Goal: Task Accomplishment & Management: Manage account settings

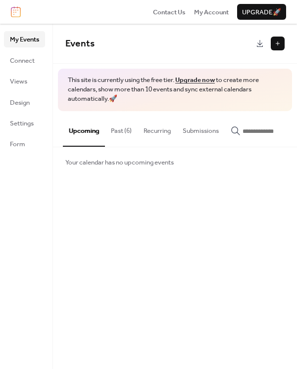
click at [121, 130] on button "Past (6)" at bounding box center [121, 128] width 33 height 35
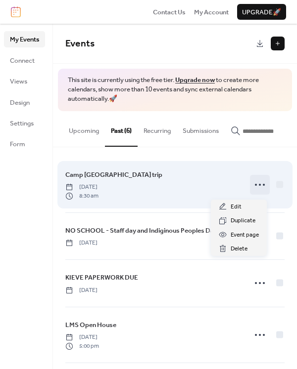
click at [258, 189] on icon at bounding box center [260, 185] width 16 height 16
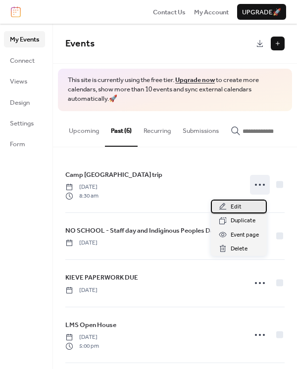
click at [237, 208] on span "Edit" at bounding box center [235, 207] width 11 height 10
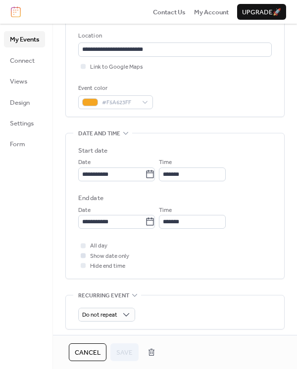
scroll to position [217, 0]
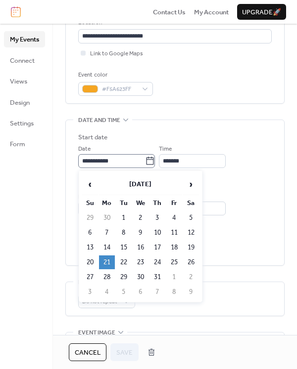
click at [154, 160] on icon at bounding box center [150, 161] width 10 height 10
click at [145, 160] on input "**********" at bounding box center [111, 161] width 67 height 14
click at [191, 184] on span "›" at bounding box center [190, 185] width 15 height 20
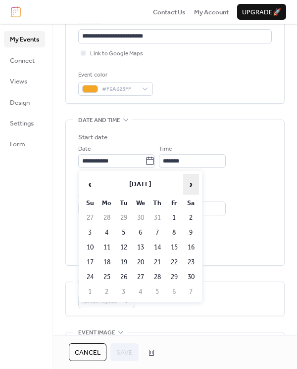
click at [191, 184] on span "›" at bounding box center [190, 185] width 15 height 20
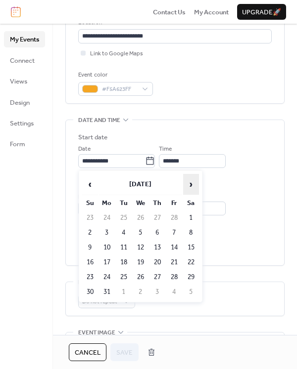
click at [191, 184] on span "›" at bounding box center [190, 185] width 15 height 20
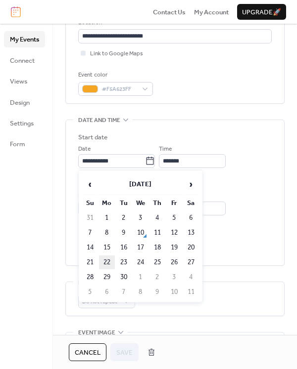
click at [107, 263] on td "22" at bounding box center [107, 263] width 16 height 14
type input "**********"
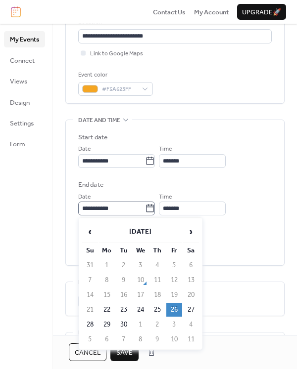
click at [155, 209] on icon at bounding box center [150, 209] width 10 height 10
click at [145, 209] on input "**********" at bounding box center [111, 209] width 67 height 14
click at [155, 209] on icon at bounding box center [150, 209] width 10 height 10
click at [145, 209] on input "**********" at bounding box center [111, 209] width 67 height 14
click at [191, 184] on label "End date" at bounding box center [174, 185] width 193 height 10
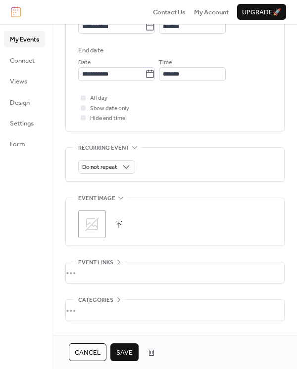
scroll to position [385, 0]
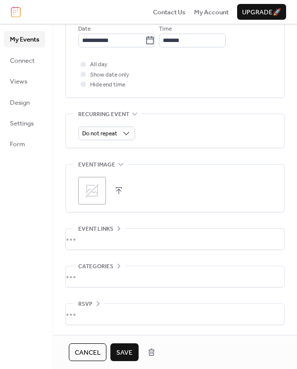
click at [122, 349] on span "Save" at bounding box center [124, 353] width 16 height 10
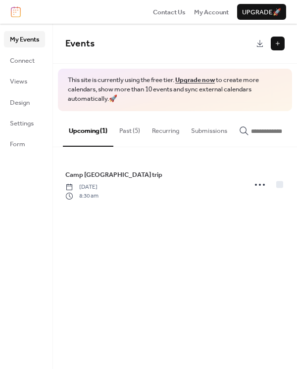
click at [23, 40] on span "My Events" at bounding box center [24, 40] width 29 height 10
click at [132, 131] on button "Past (5)" at bounding box center [129, 128] width 33 height 35
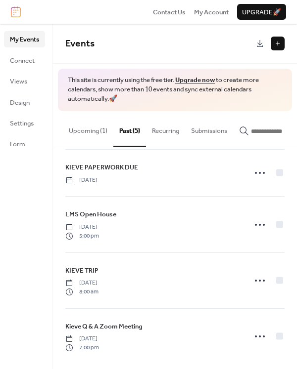
scroll to position [56, 0]
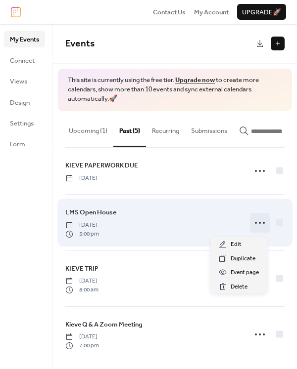
click at [255, 225] on icon at bounding box center [260, 223] width 16 height 16
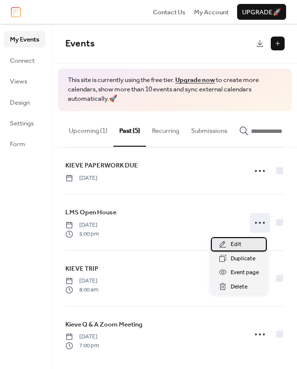
click at [233, 249] on span "Edit" at bounding box center [235, 245] width 11 height 10
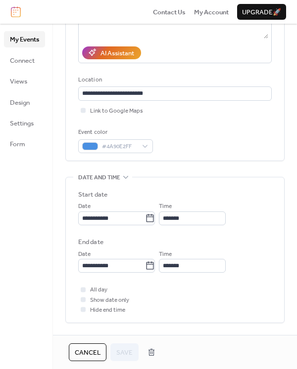
scroll to position [175, 0]
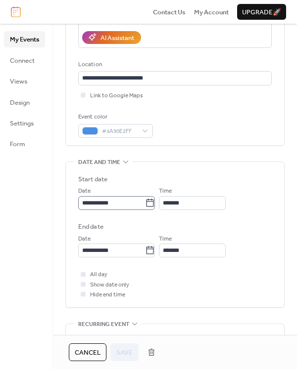
click at [155, 204] on icon at bounding box center [150, 203] width 10 height 10
click at [145, 204] on input "**********" at bounding box center [111, 203] width 67 height 14
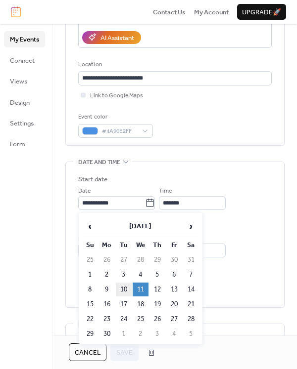
click at [127, 291] on td "10" at bounding box center [124, 290] width 16 height 14
type input "**********"
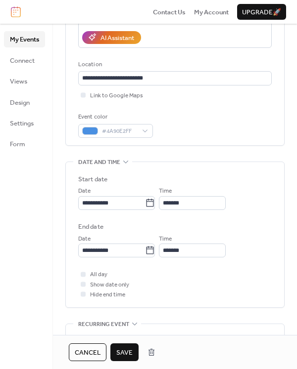
click at [123, 352] on span "Save" at bounding box center [124, 353] width 16 height 10
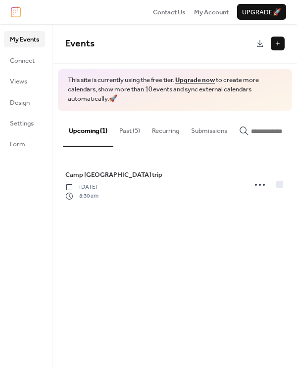
click at [137, 129] on button "Past (5)" at bounding box center [129, 128] width 33 height 35
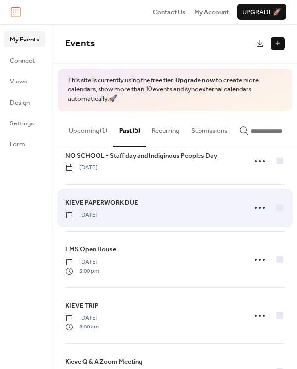
scroll to position [26, 0]
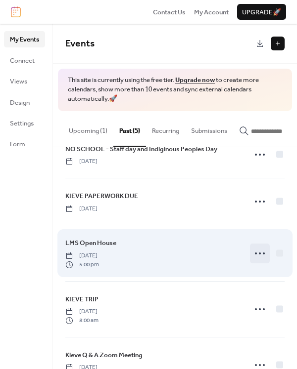
click at [252, 254] on icon at bounding box center [260, 254] width 16 height 16
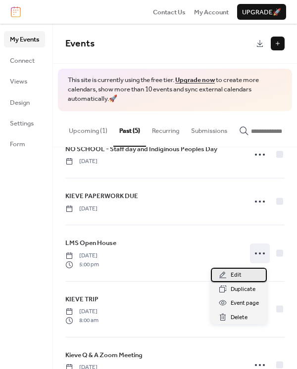
click at [235, 277] on span "Edit" at bounding box center [235, 275] width 11 height 10
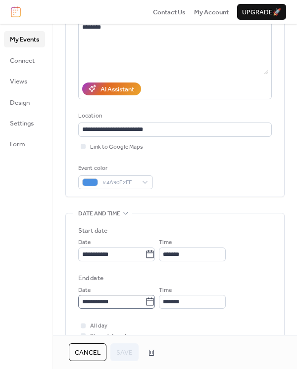
scroll to position [128, 0]
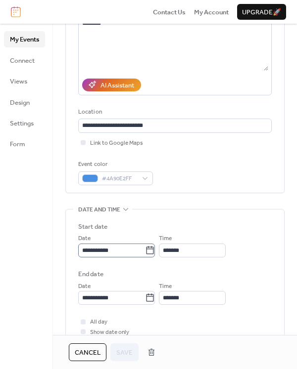
click at [155, 250] on icon at bounding box center [150, 251] width 10 height 10
click at [145, 250] on input "**********" at bounding box center [111, 251] width 67 height 14
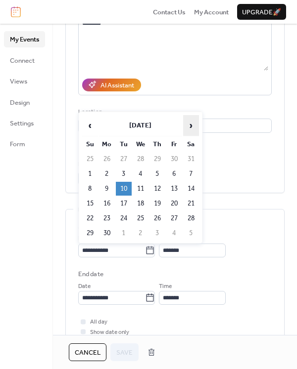
click at [189, 125] on span "›" at bounding box center [190, 126] width 15 height 20
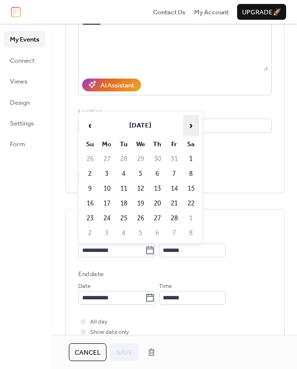
click at [189, 125] on span "›" at bounding box center [190, 126] width 15 height 20
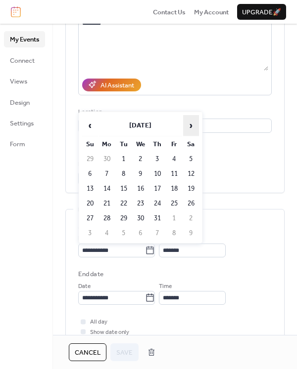
click at [189, 125] on span "›" at bounding box center [190, 126] width 15 height 20
click at [138, 171] on td "10" at bounding box center [141, 174] width 16 height 14
type input "**********"
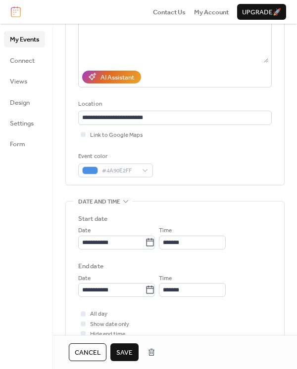
scroll to position [135, 0]
click at [123, 353] on span "Save" at bounding box center [124, 353] width 16 height 10
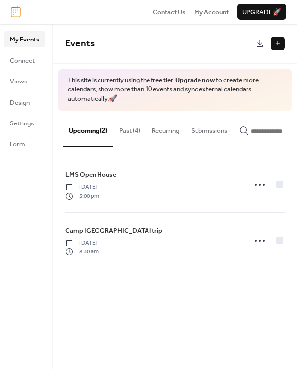
click at [135, 131] on button "Past (4)" at bounding box center [129, 128] width 33 height 35
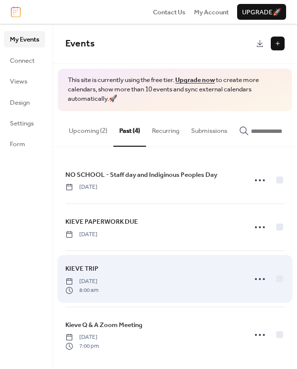
scroll to position [6, 0]
